Goal: Task Accomplishment & Management: Complete application form

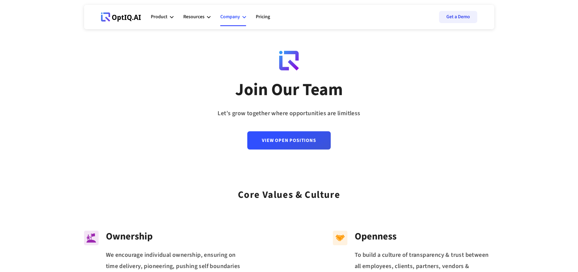
click at [244, 18] on icon at bounding box center [245, 17] width 4 height 2
click at [344, 60] on div "Careers" at bounding box center [347, 63] width 17 height 7
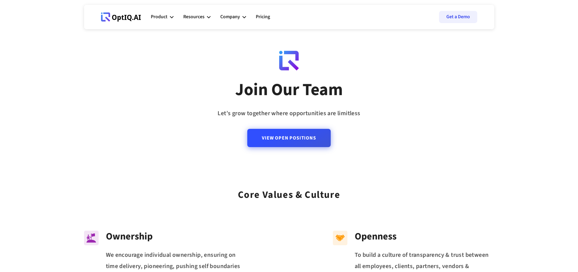
click at [266, 143] on link "View Open Positions" at bounding box center [288, 138] width 83 height 18
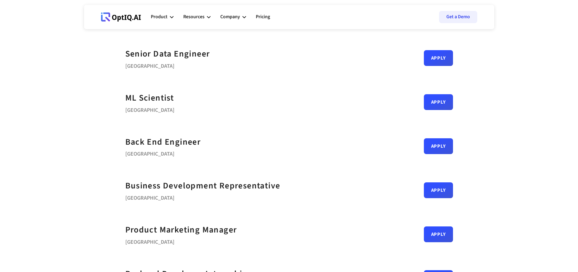
scroll to position [79, 0]
click at [424, 146] on link "Apply" at bounding box center [438, 144] width 29 height 16
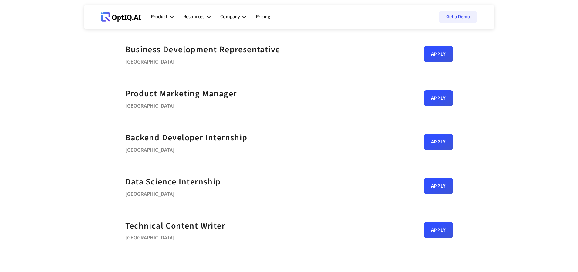
scroll to position [221, 0]
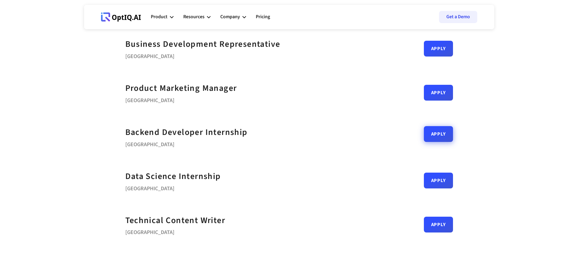
click at [424, 139] on link "Apply" at bounding box center [438, 134] width 29 height 16
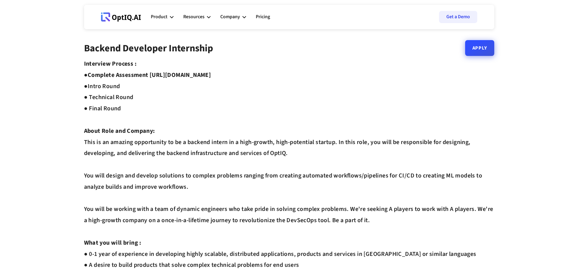
click at [477, 48] on link "Apply" at bounding box center [479, 48] width 29 height 16
